Goal: Task Accomplishment & Management: Manage account settings

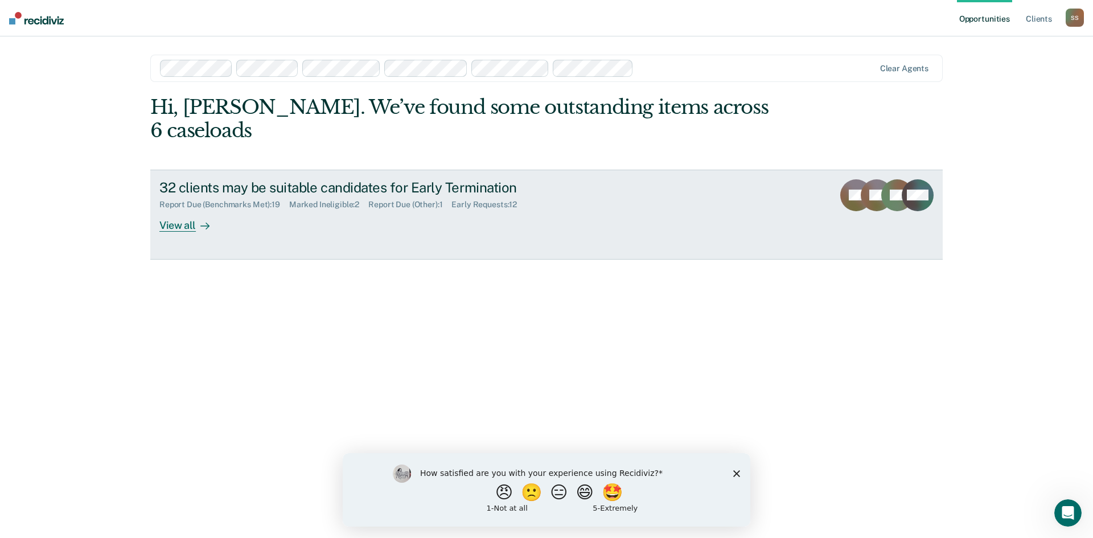
click at [196, 219] on div at bounding box center [203, 225] width 14 height 13
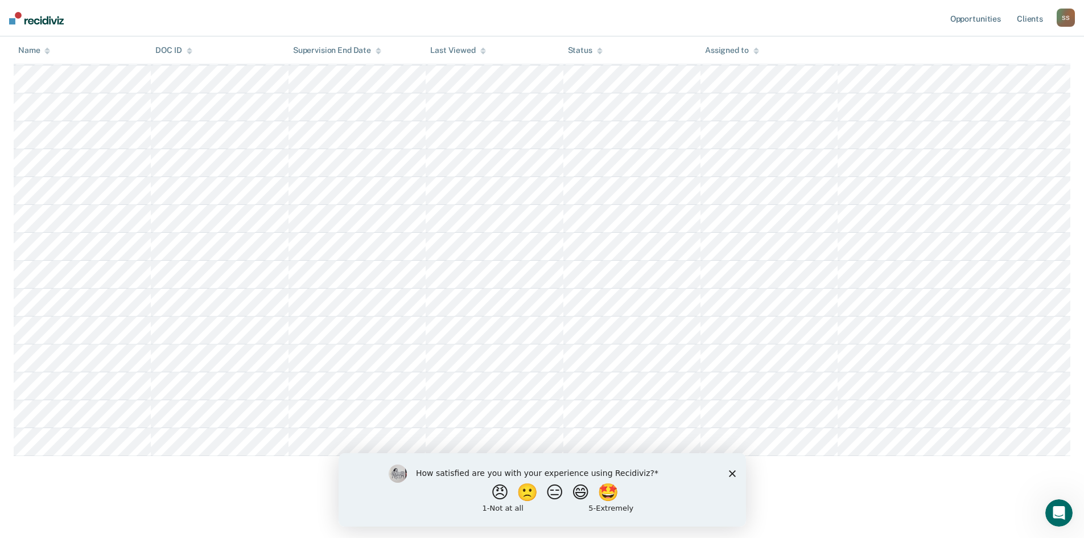
scroll to position [168, 0]
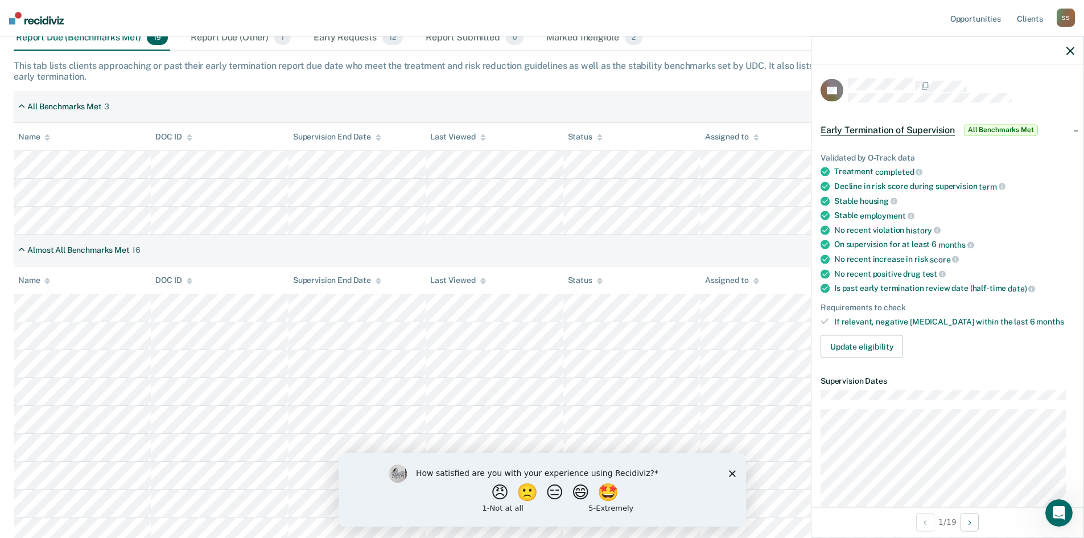
click at [1073, 51] on icon "button" at bounding box center [1070, 51] width 8 height 8
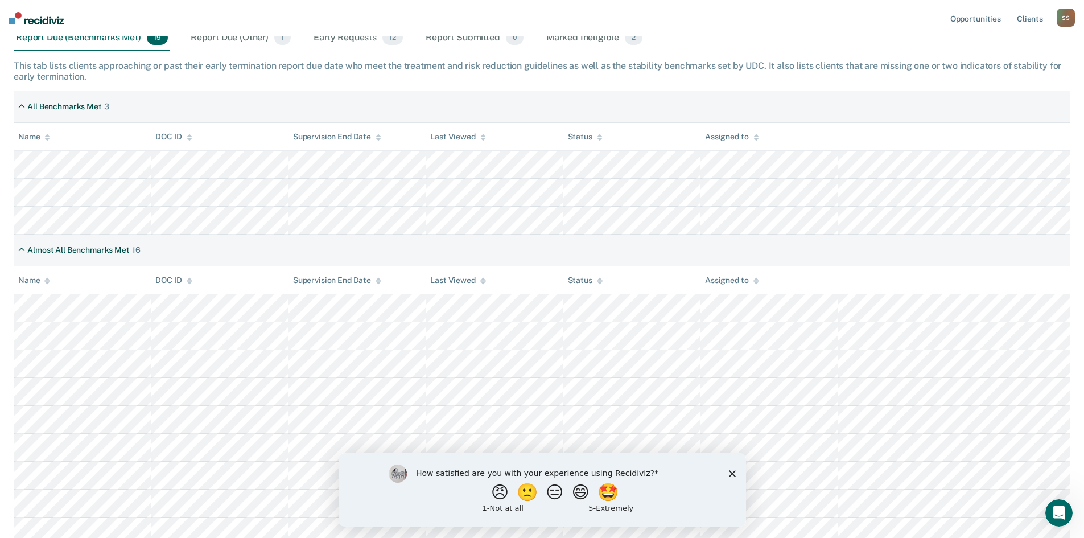
scroll to position [396, 0]
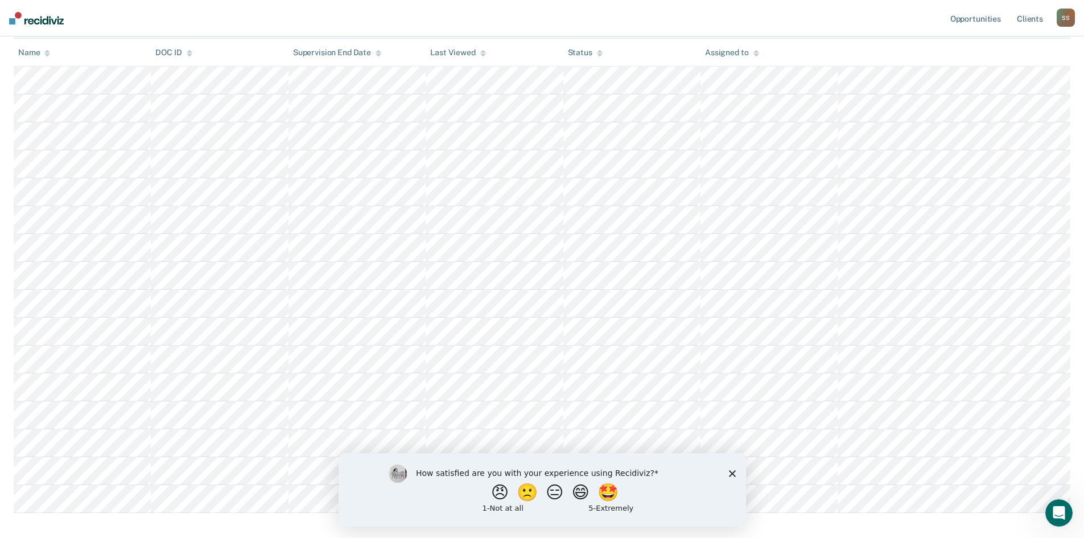
click at [730, 473] on icon "Close survey" at bounding box center [731, 472] width 7 height 7
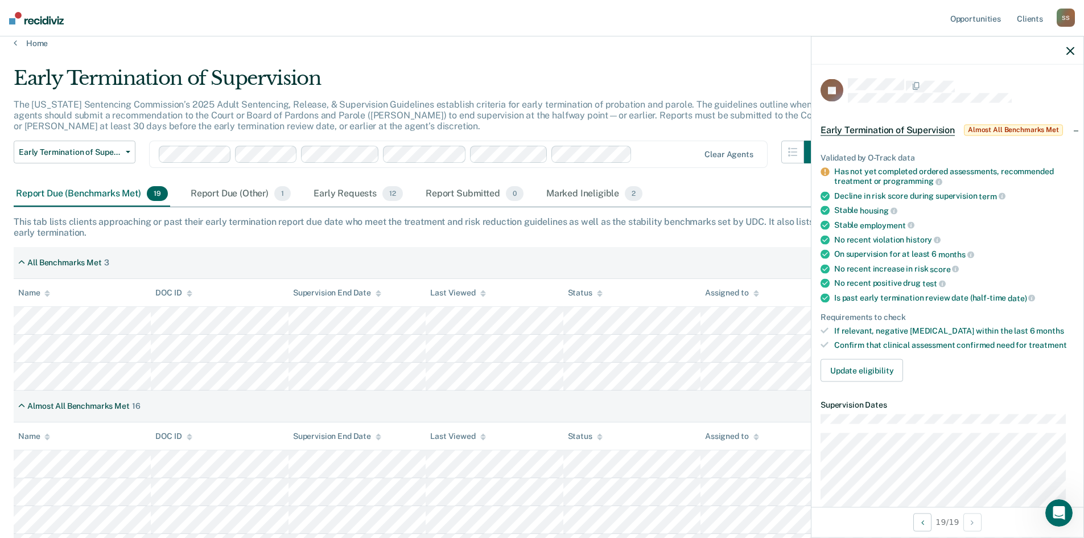
scroll to position [0, 0]
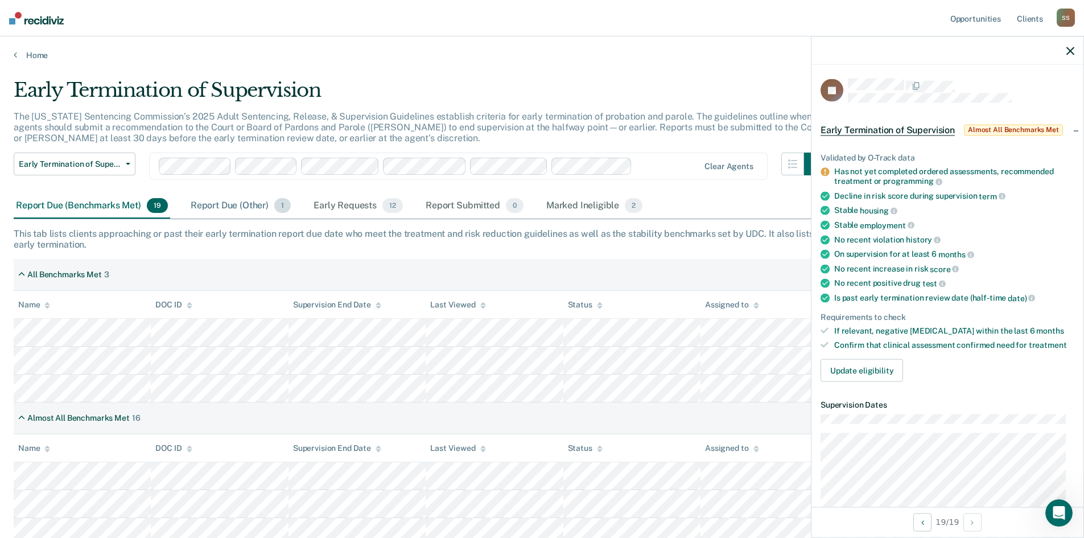
click at [226, 206] on div "Report Due (Other) 1" at bounding box center [240, 205] width 105 height 25
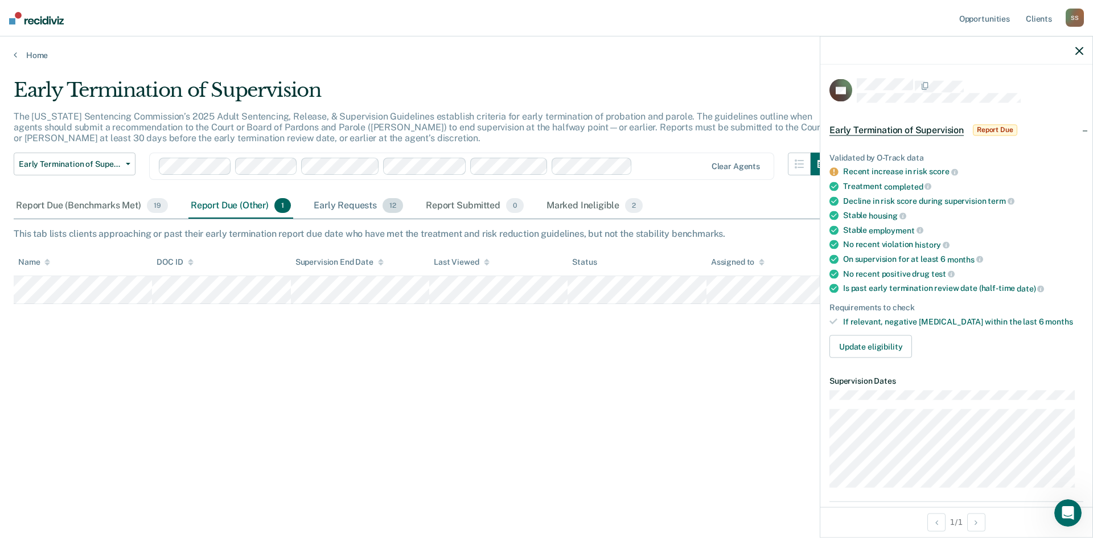
click at [352, 207] on div "Early Requests 12" at bounding box center [358, 205] width 94 height 25
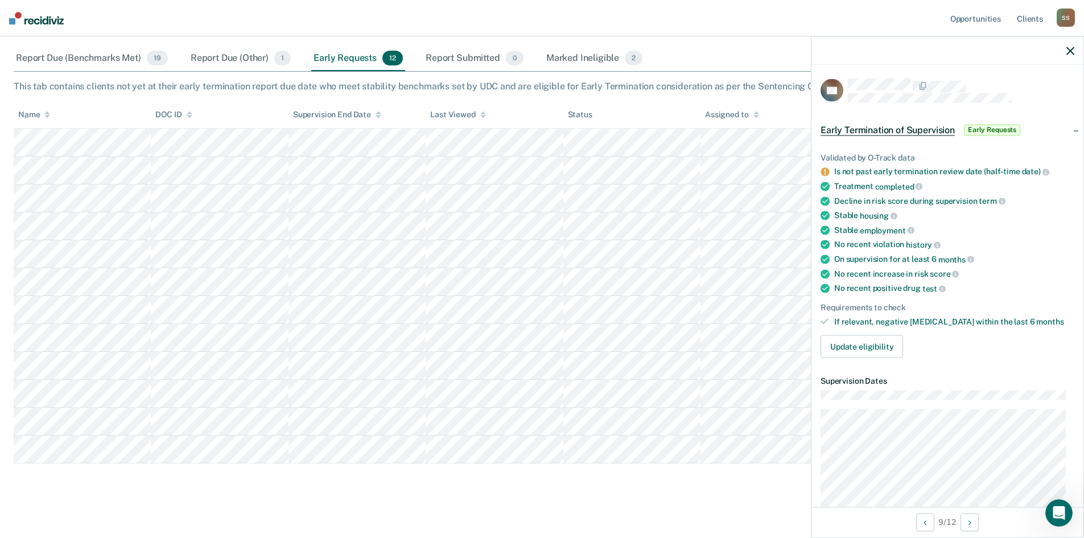
scroll to position [155, 0]
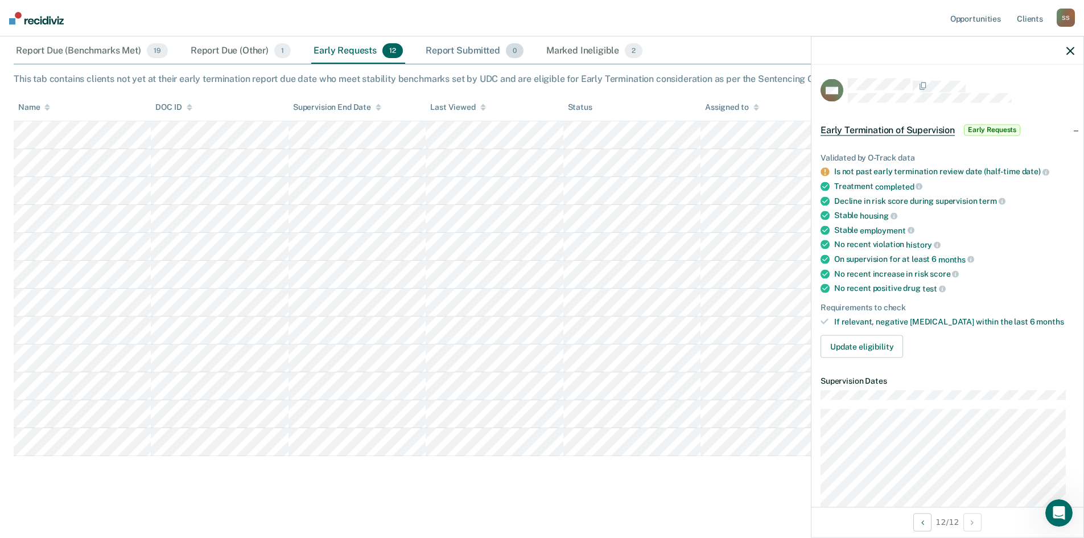
click at [470, 51] on div "Report Submitted 0" at bounding box center [474, 51] width 102 height 25
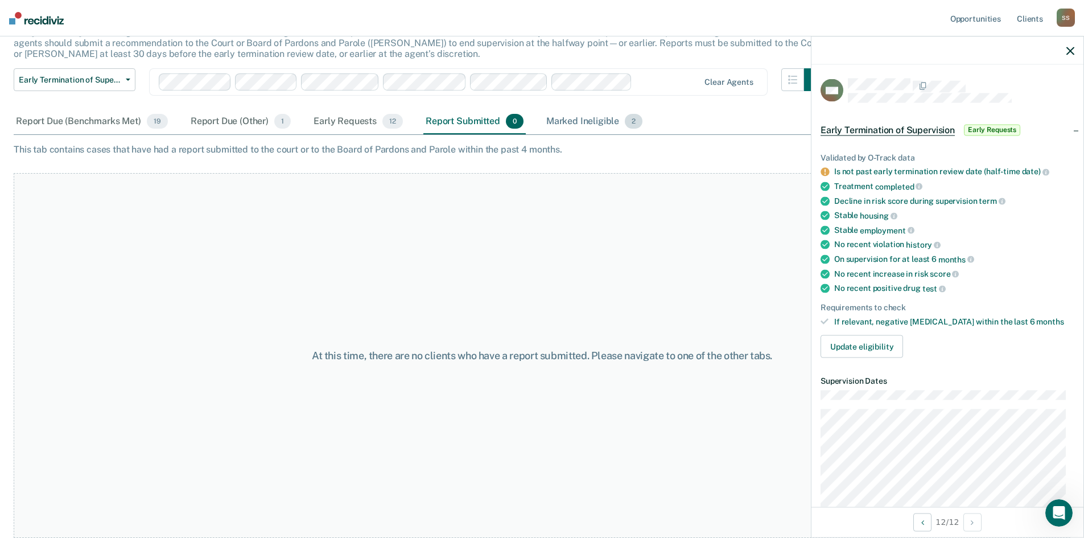
click at [588, 121] on div "Marked Ineligible 2" at bounding box center [594, 121] width 101 height 25
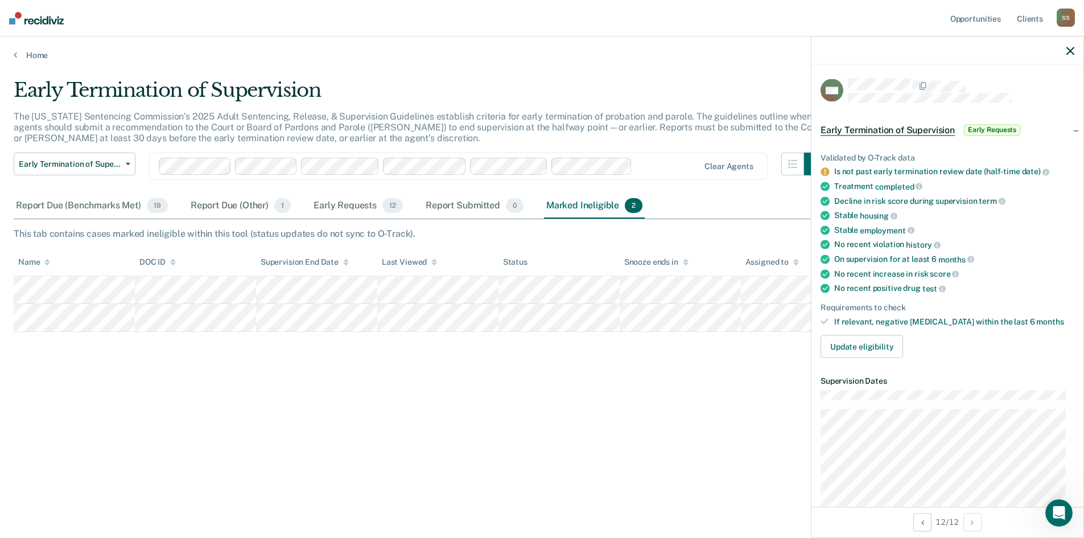
scroll to position [0, 0]
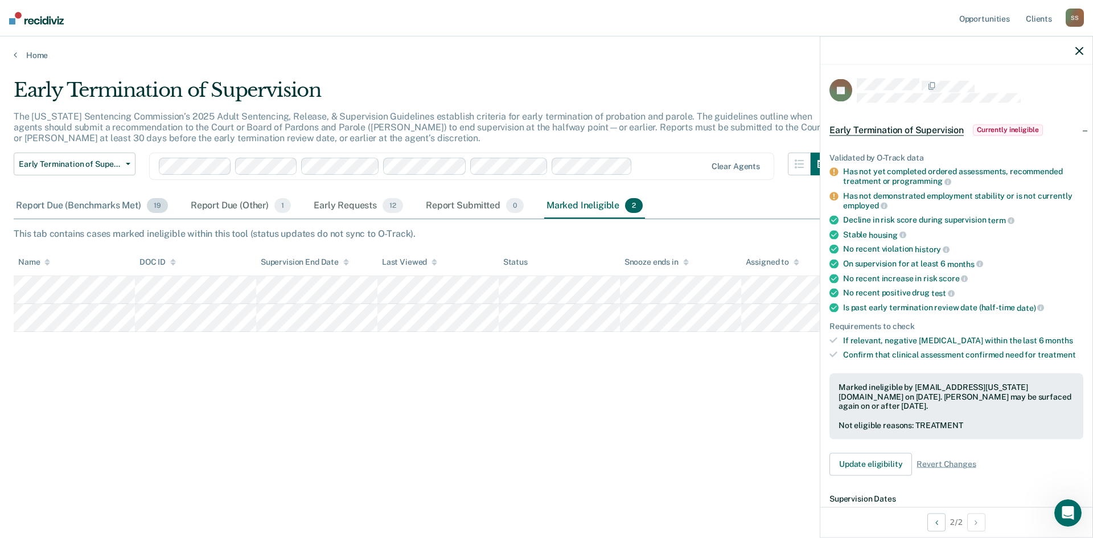
click at [74, 208] on div "Report Due (Benchmarks Met) 19" at bounding box center [92, 205] width 156 height 25
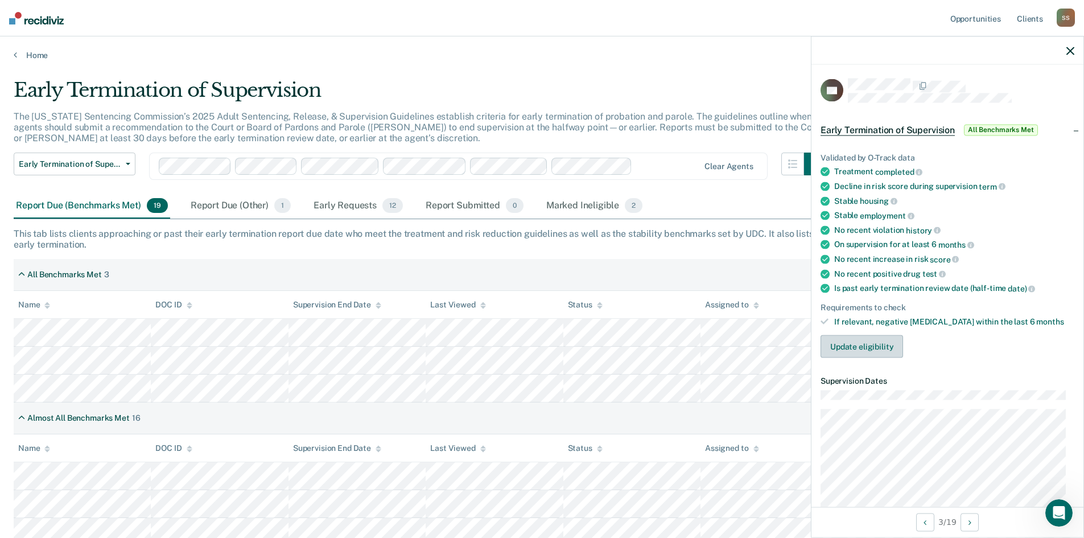
click at [868, 342] on button "Update eligibility" at bounding box center [862, 346] width 83 height 23
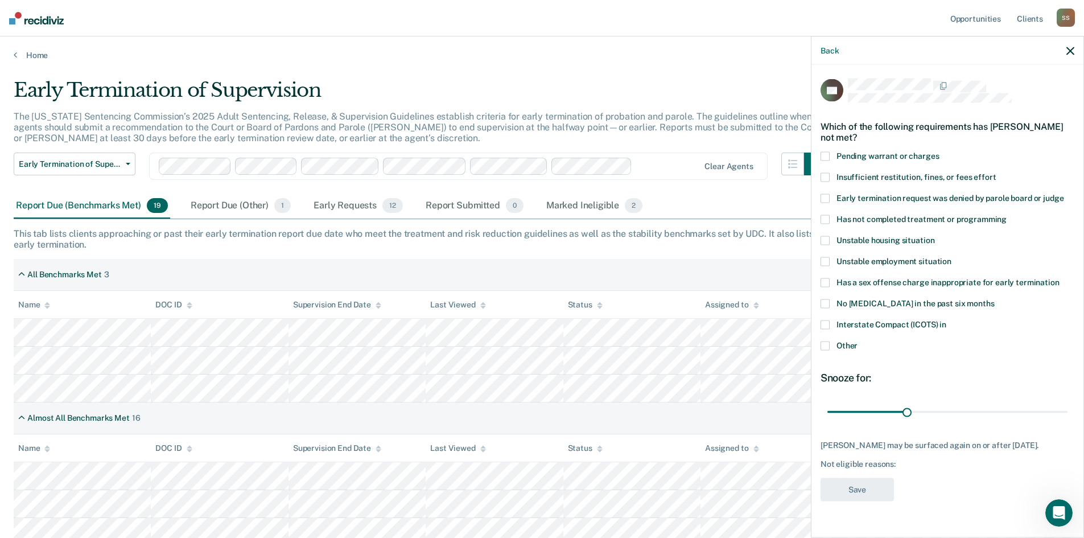
click at [847, 347] on span "Other" at bounding box center [847, 345] width 21 height 9
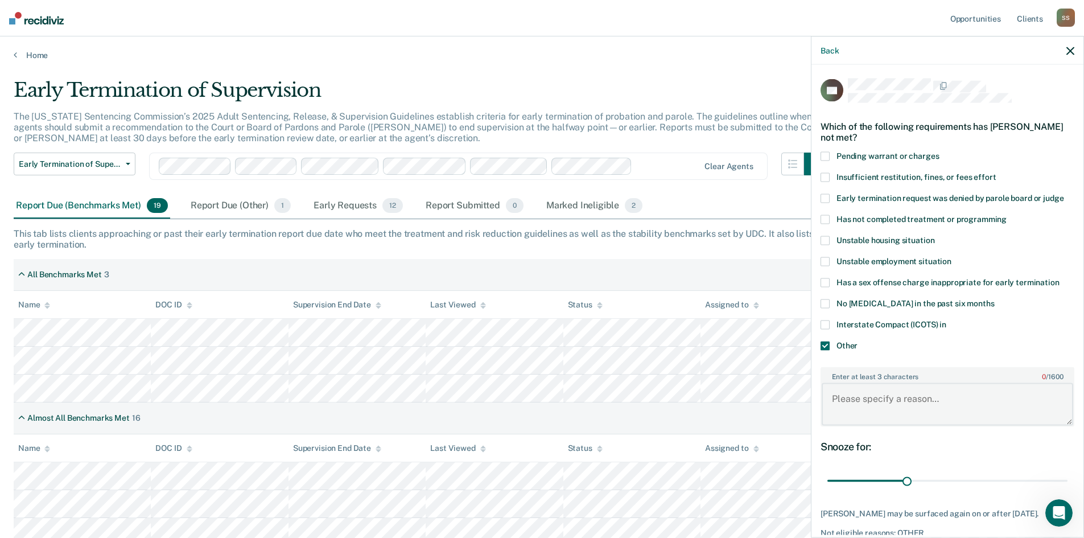
click at [852, 383] on textarea "Enter at least 3 characters 0 / 1600" at bounding box center [948, 404] width 252 height 42
type textarea "HAs failed to report for month of August despite being instructed to report"
drag, startPoint x: 902, startPoint y: 475, endPoint x: 981, endPoint y: 475, distance: 78.5
type input "60"
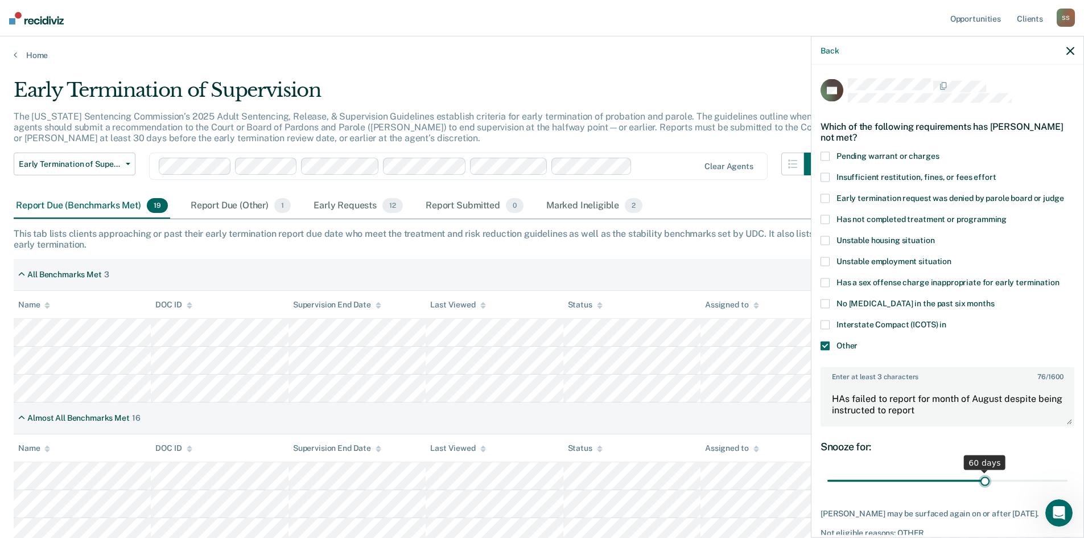
click at [981, 475] on input "range" at bounding box center [947, 481] width 240 height 20
click at [949, 431] on div "FK Which of the following requirements has [PERSON_NAME] not met? Pending warra…" at bounding box center [948, 328] width 254 height 498
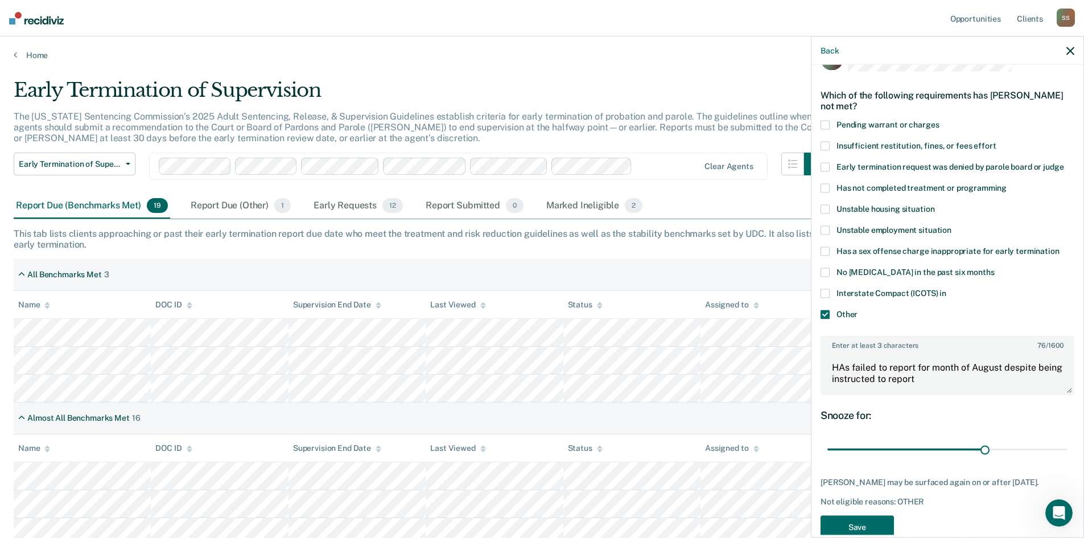
scroll to position [64, 0]
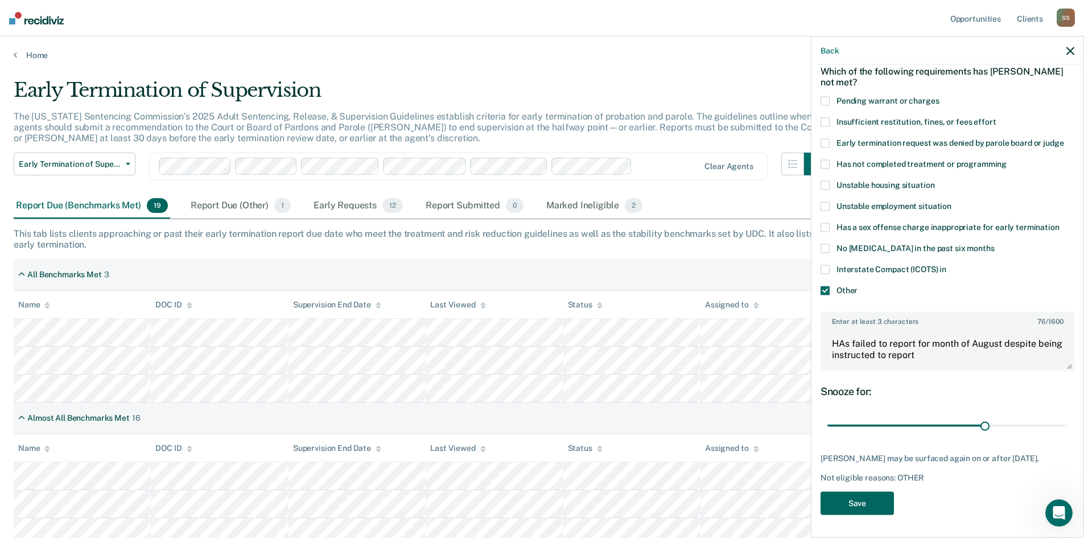
click at [854, 503] on button "Save" at bounding box center [857, 502] width 73 height 23
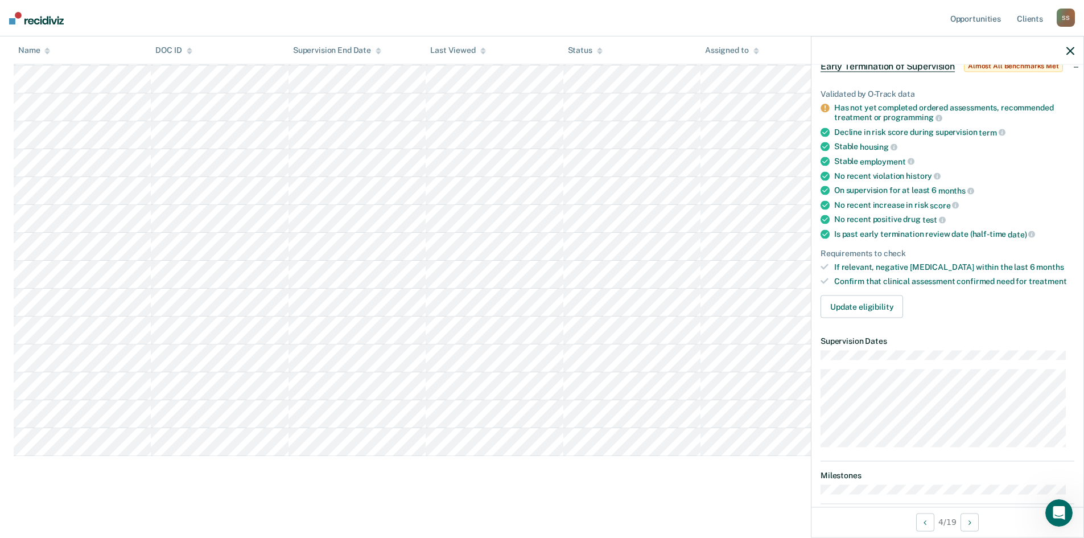
scroll to position [140, 0]
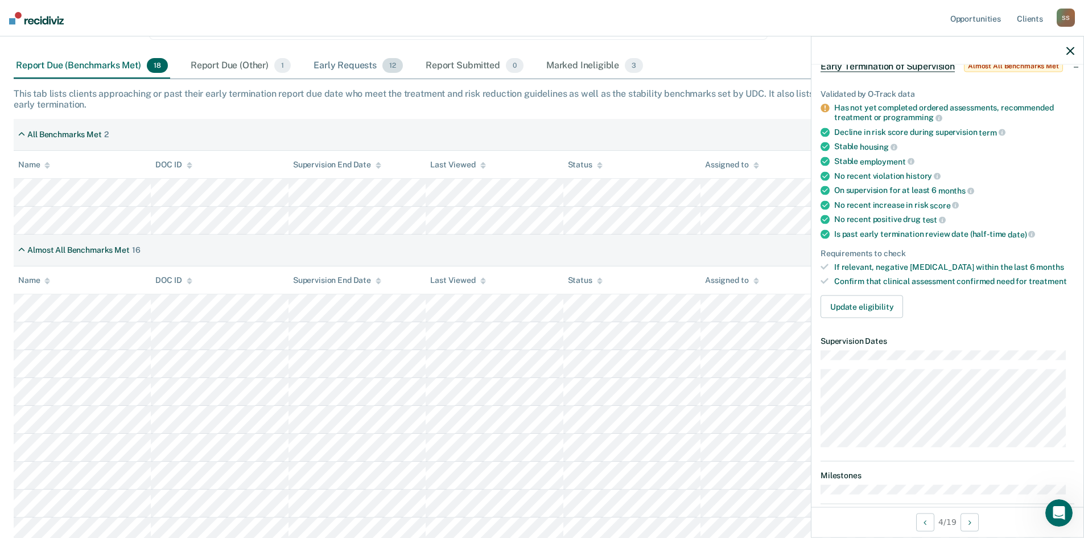
click at [352, 66] on div "Early Requests 12" at bounding box center [358, 65] width 94 height 25
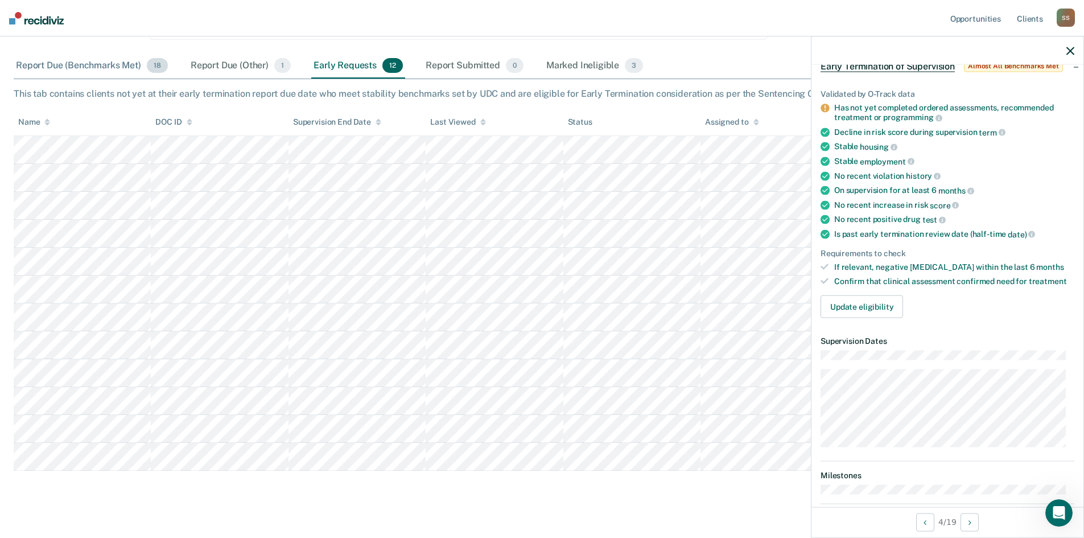
click at [107, 66] on div "Report Due (Benchmarks Met) 18" at bounding box center [92, 65] width 156 height 25
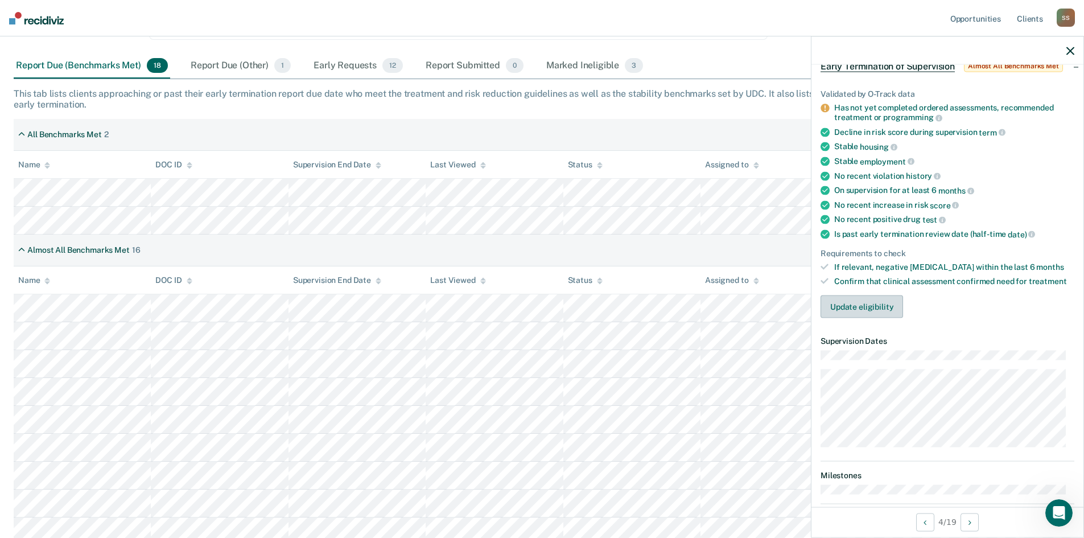
click at [871, 304] on button "Update eligibility" at bounding box center [862, 306] width 83 height 23
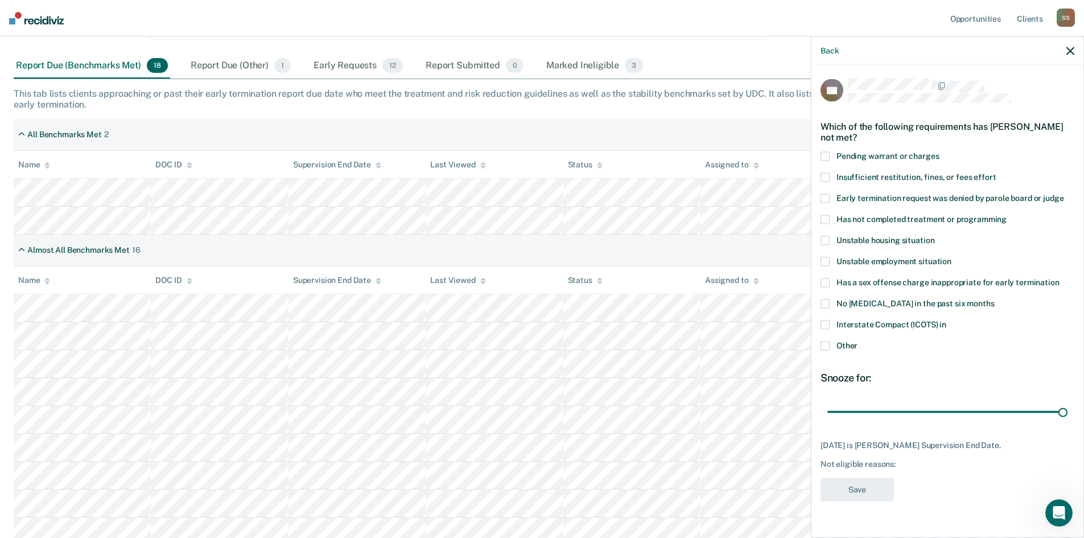
click at [828, 155] on span at bounding box center [825, 156] width 9 height 9
click at [826, 346] on span at bounding box center [825, 345] width 9 height 9
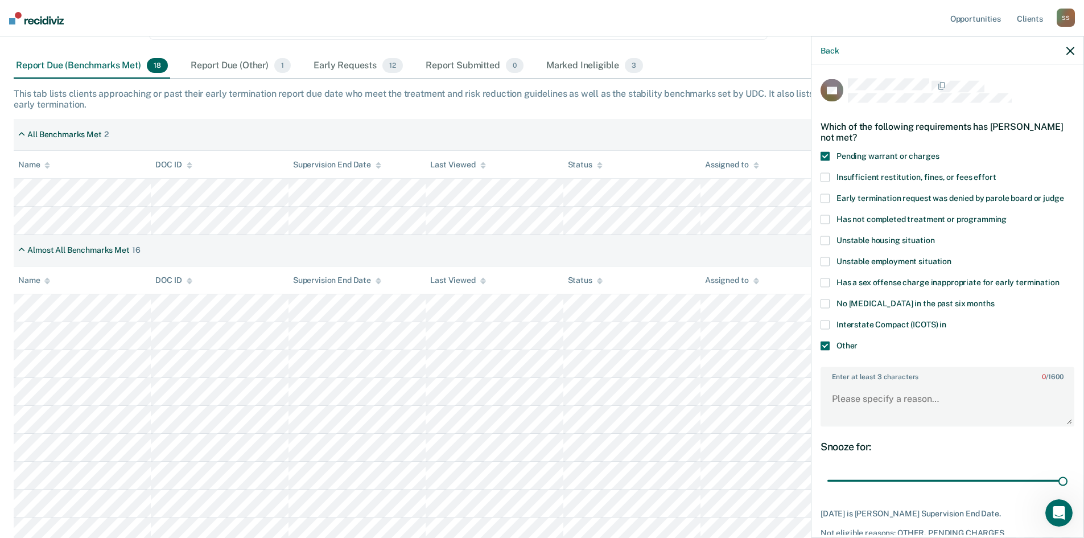
click at [838, 378] on label "Enter at least 3 characters 0 / 1600" at bounding box center [948, 374] width 252 height 13
click at [838, 383] on textarea "Enter at least 3 characters 0 / 1600" at bounding box center [948, 404] width 252 height 42
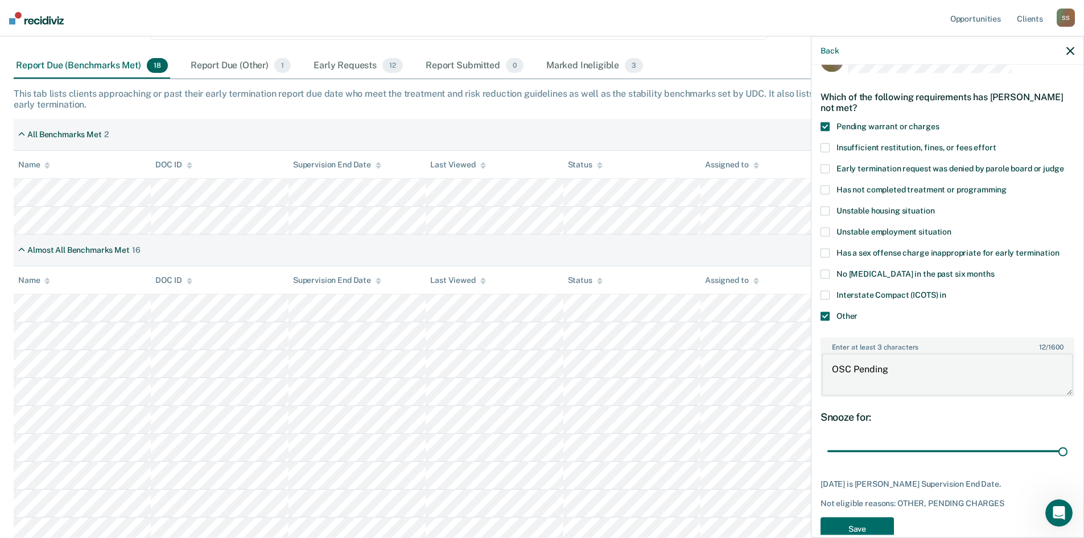
scroll to position [54, 0]
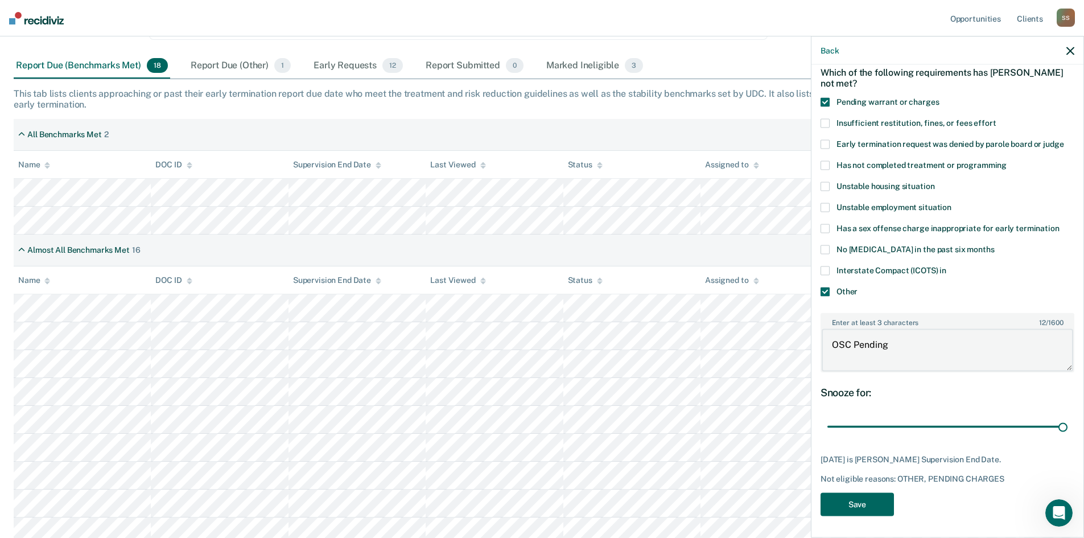
type textarea "OSC Pending"
click at [855, 503] on button "Save" at bounding box center [857, 503] width 73 height 23
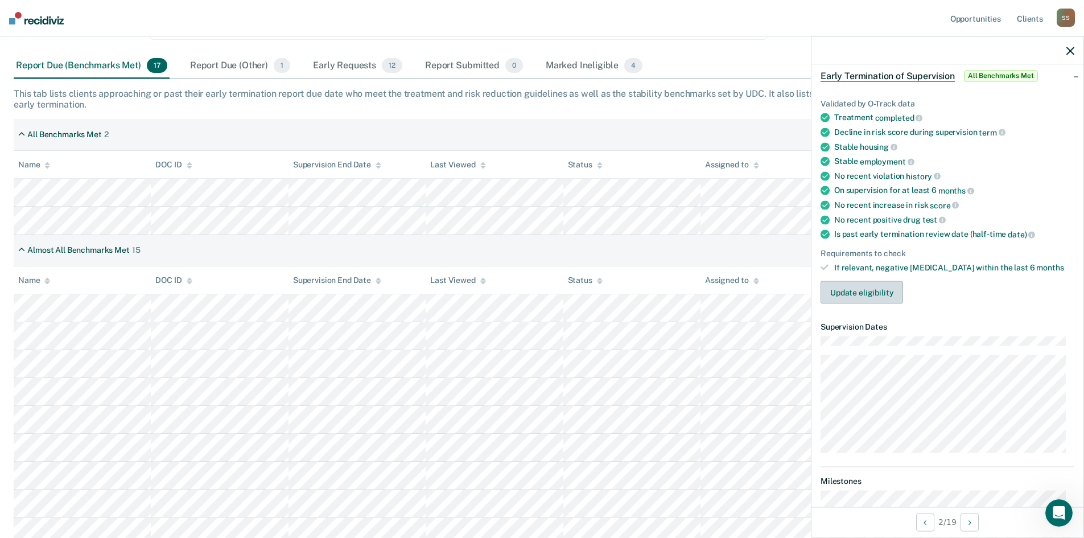
click at [858, 291] on button "Update eligibility" at bounding box center [862, 292] width 83 height 23
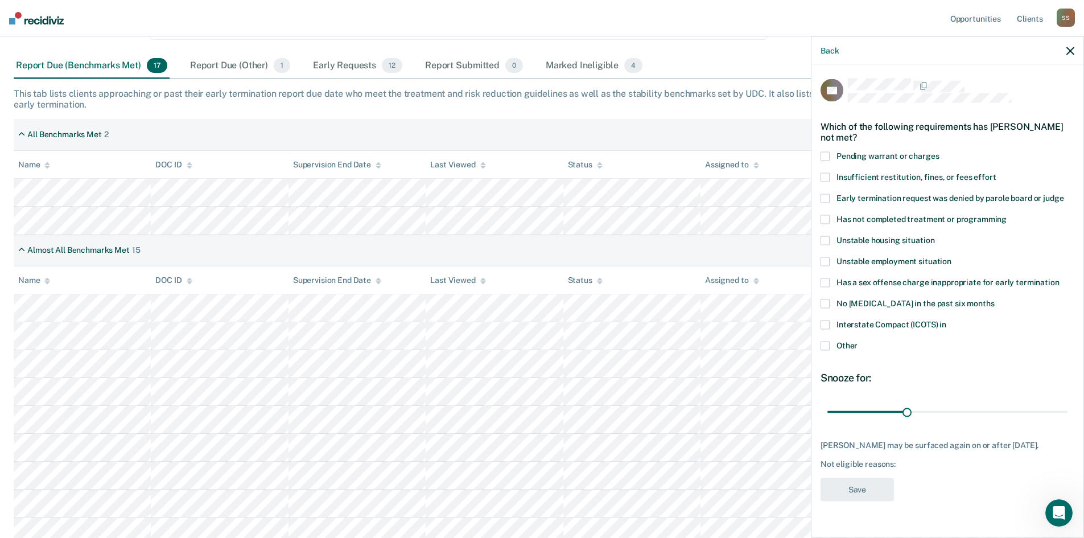
scroll to position [0, 0]
click at [858, 378] on div "Snooze for:" at bounding box center [948, 378] width 254 height 13
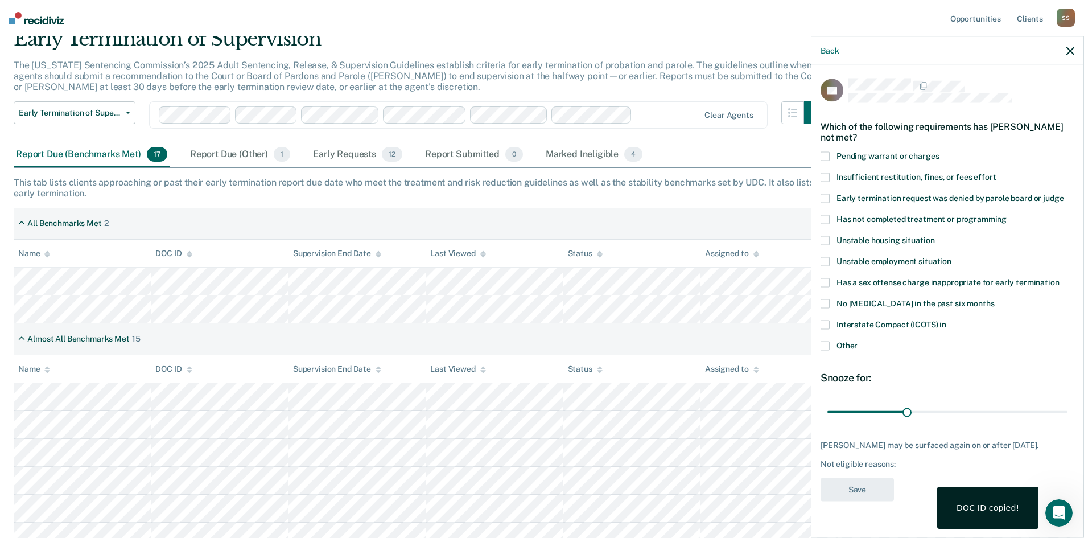
scroll to position [26, 0]
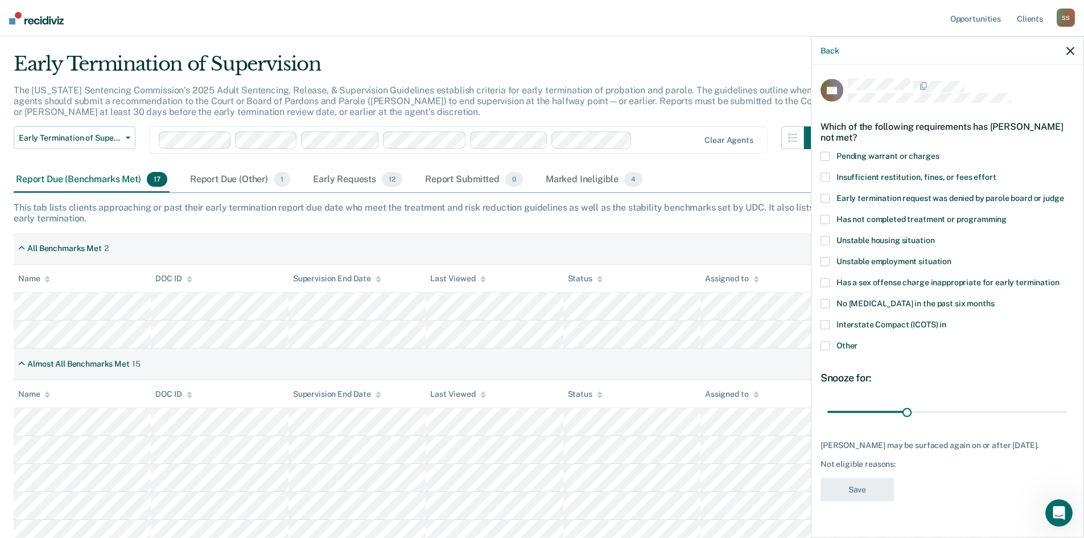
click at [879, 462] on div "Not eligible reasons:" at bounding box center [948, 464] width 254 height 10
drag, startPoint x: 909, startPoint y: 411, endPoint x: 892, endPoint y: 410, distance: 17.1
click at [892, 410] on input "range" at bounding box center [947, 412] width 240 height 20
drag, startPoint x: 892, startPoint y: 410, endPoint x: 951, endPoint y: 425, distance: 60.9
type input "47"
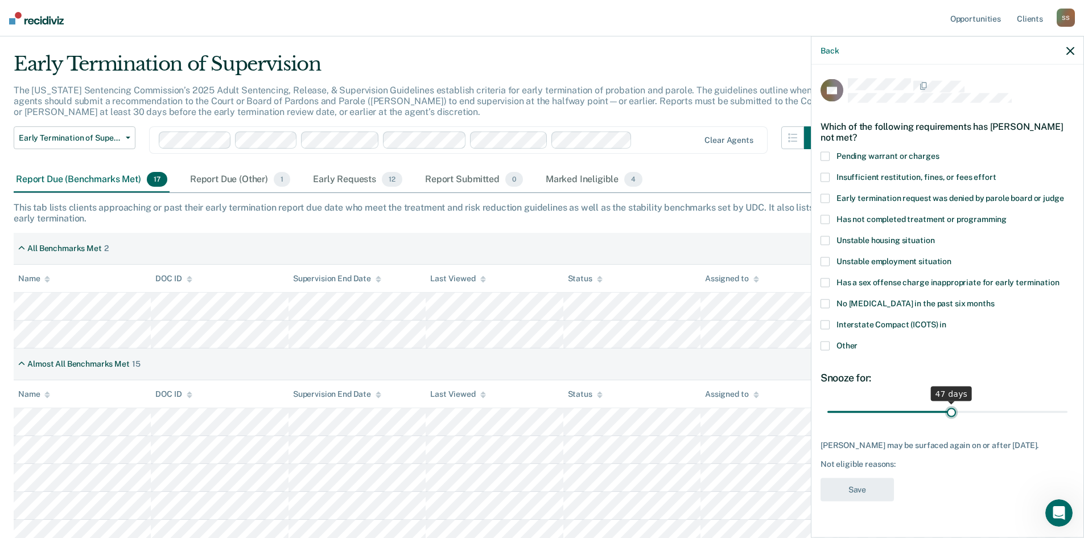
click at [951, 422] on input "range" at bounding box center [947, 412] width 240 height 20
click at [1071, 49] on icon "button" at bounding box center [1070, 51] width 8 height 8
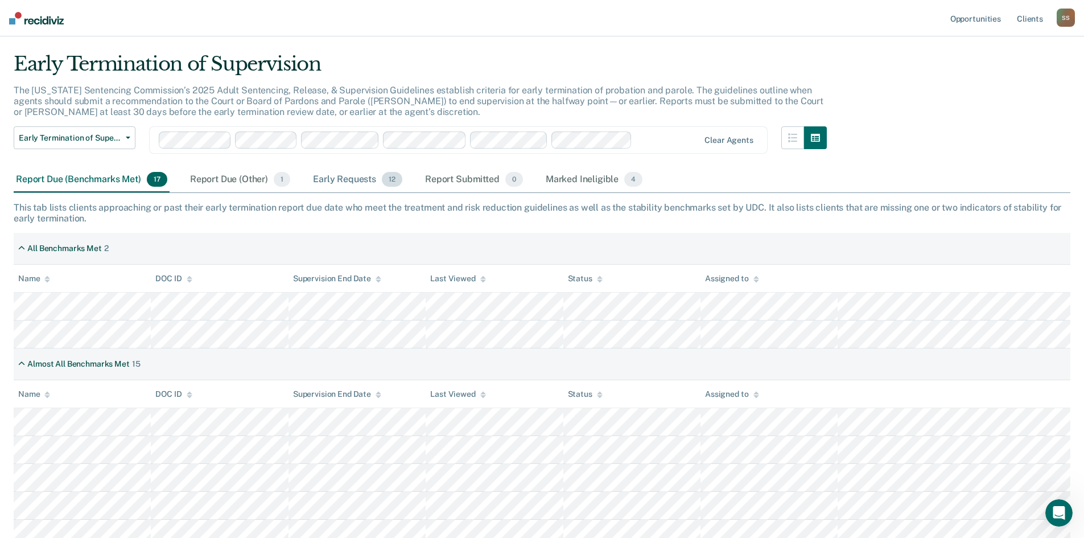
click at [349, 181] on div "Early Requests 12" at bounding box center [358, 179] width 94 height 25
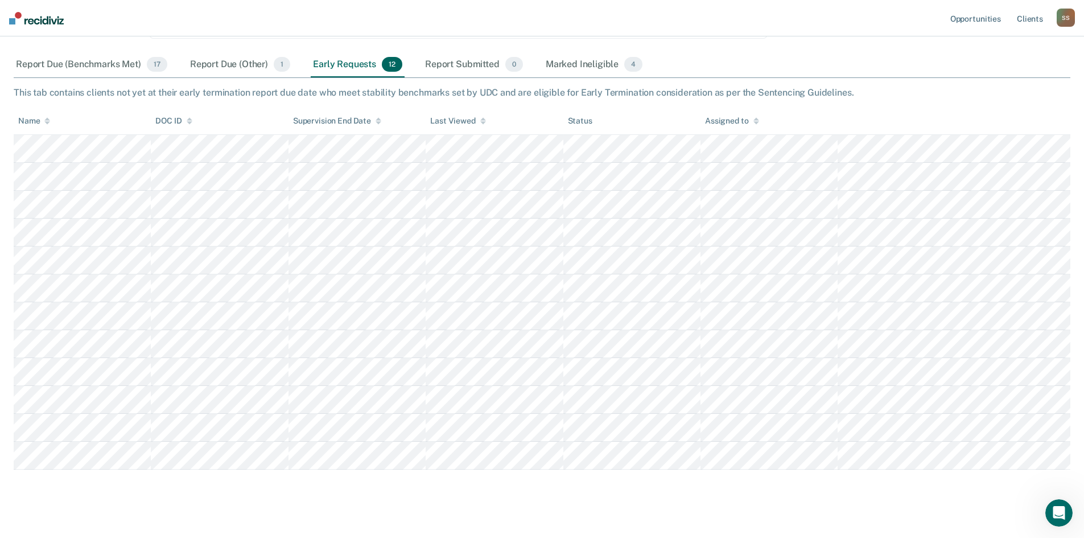
scroll to position [155, 0]
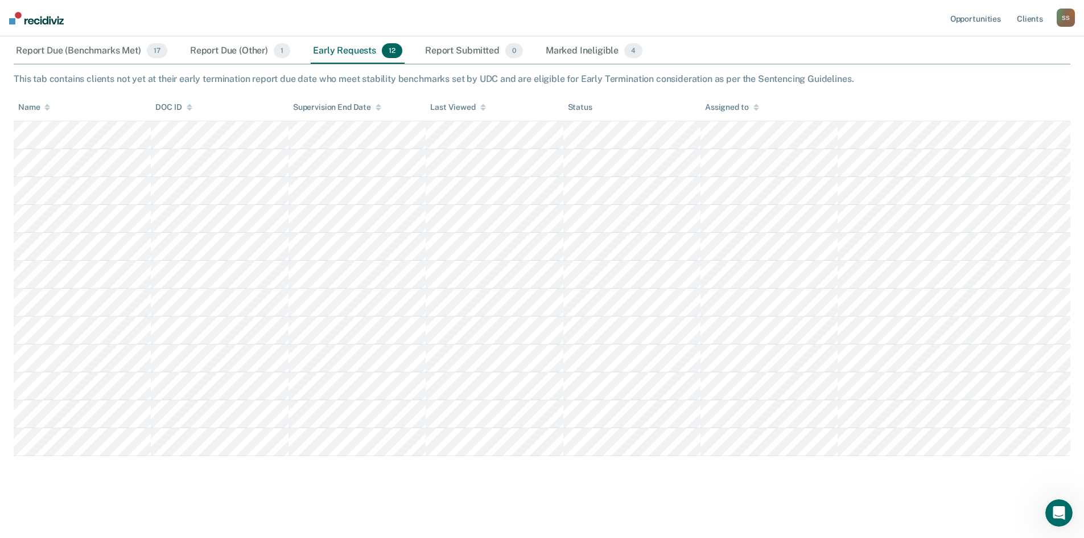
click at [485, 108] on th "Last Viewed" at bounding box center [494, 107] width 137 height 28
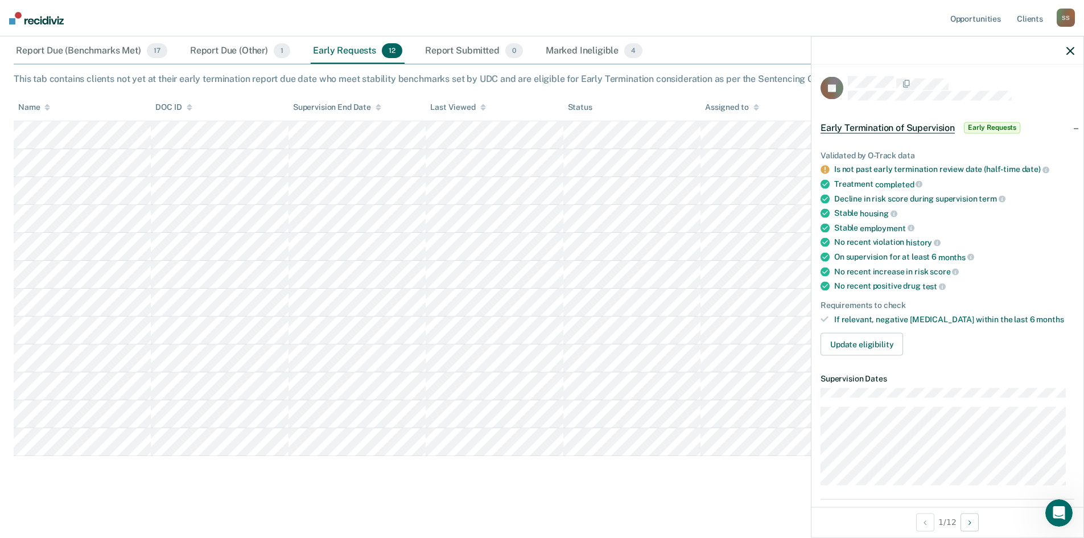
scroll to position [0, 0]
